Goal: Navigation & Orientation: Find specific page/section

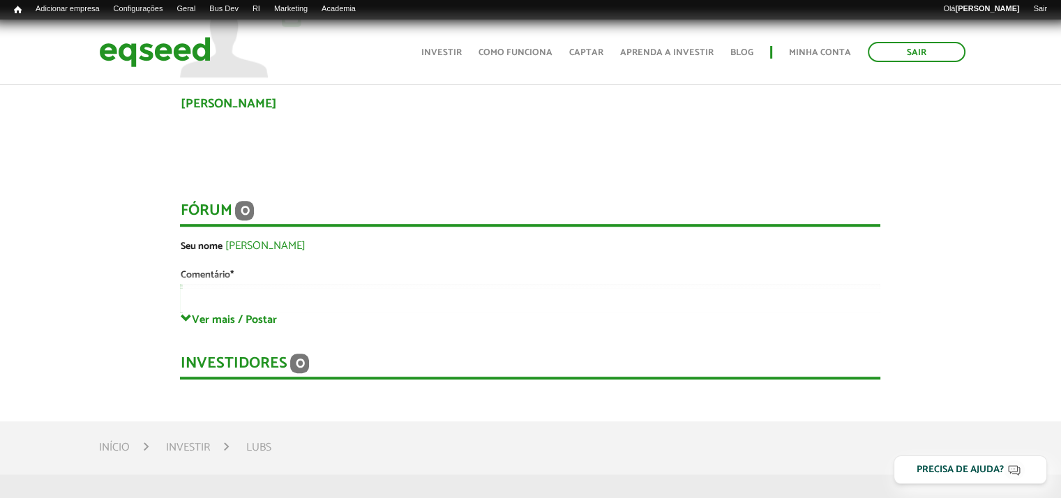
scroll to position [977, 0]
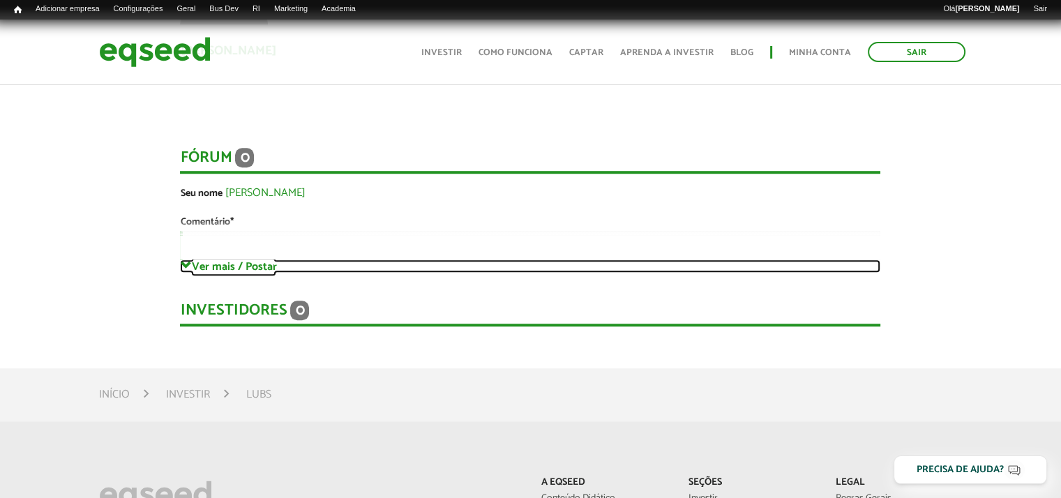
click at [223, 260] on link "Ver mais / Postar" at bounding box center [530, 266] width 701 height 13
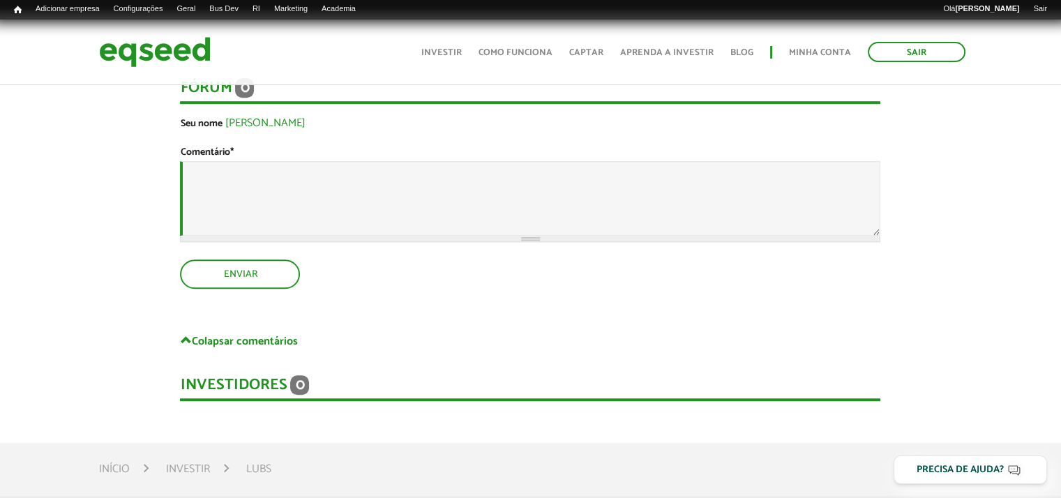
scroll to position [768, 0]
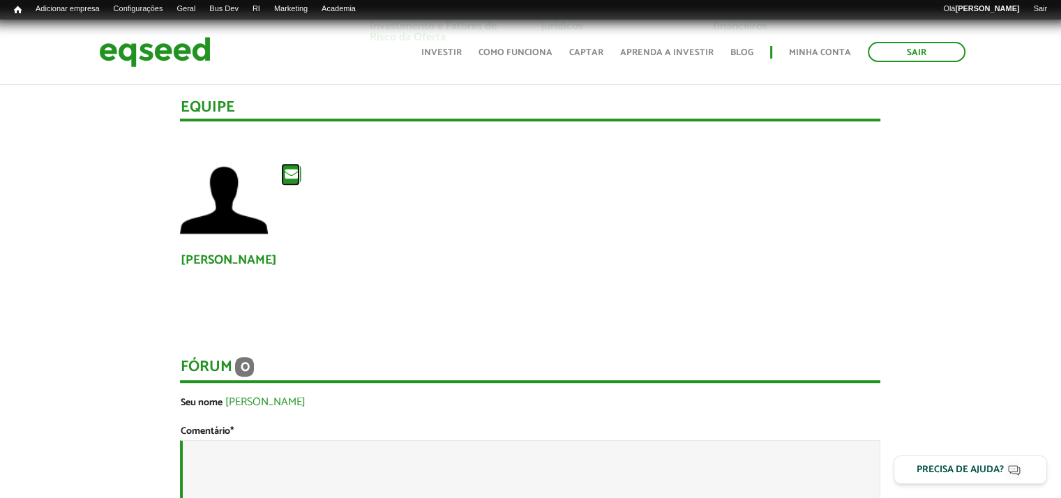
click at [300, 178] on icon at bounding box center [290, 174] width 19 height 22
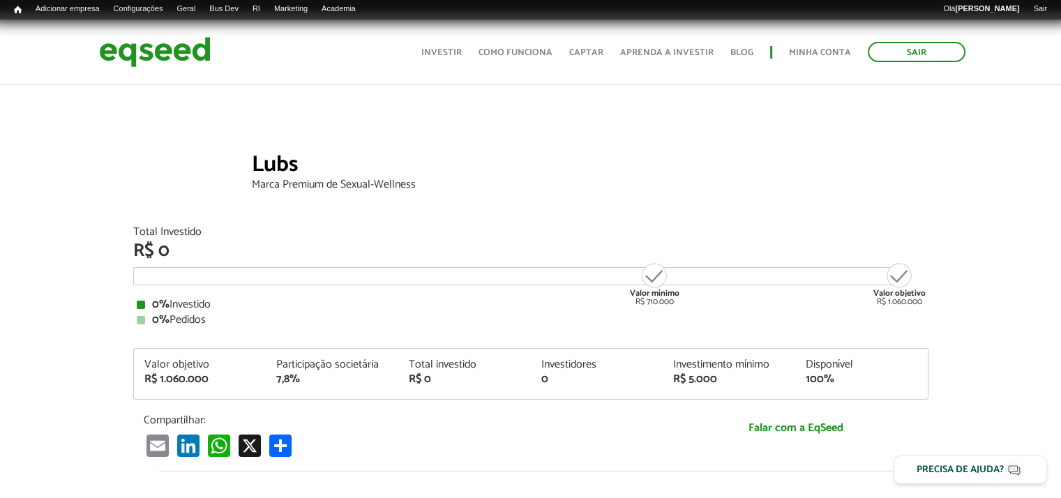
scroll to position [0, 0]
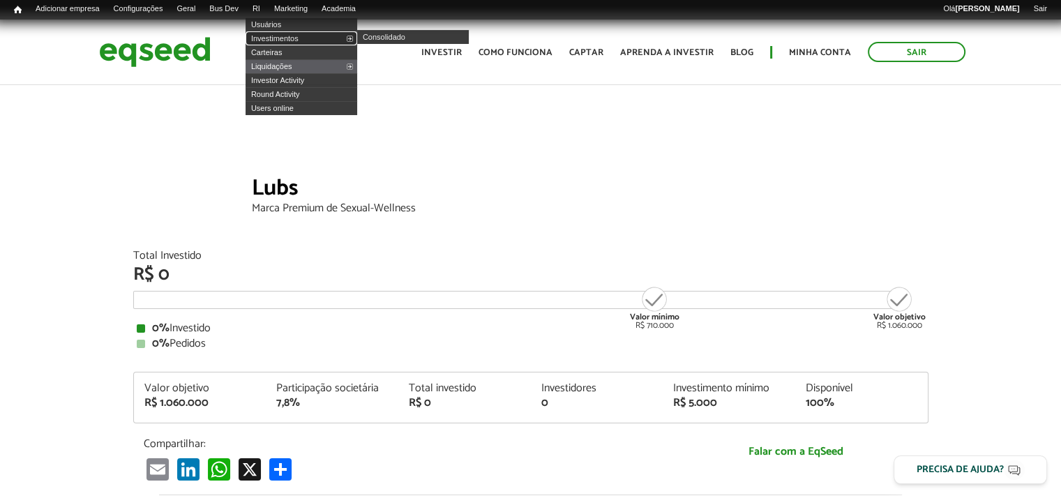
click at [270, 40] on link "Investimentos" at bounding box center [302, 38] width 112 height 14
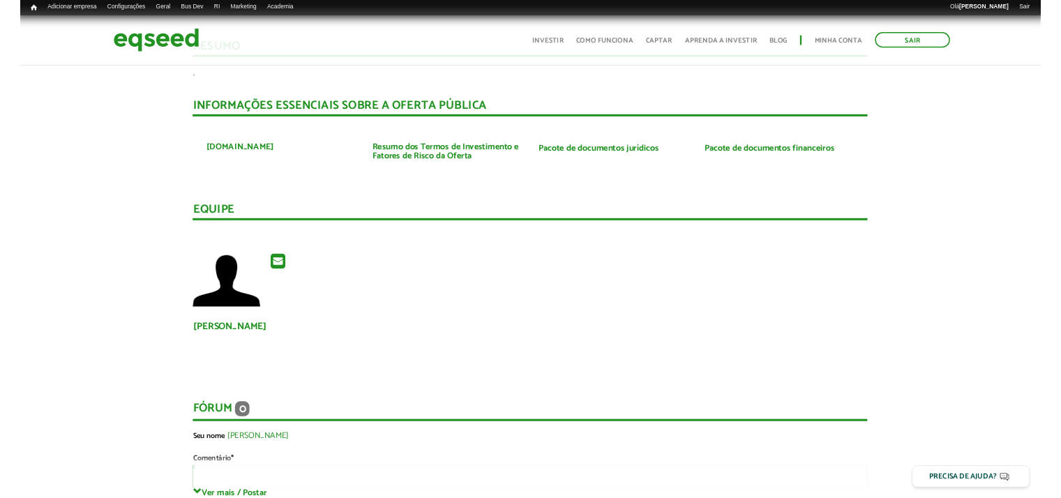
scroll to position [558, 0]
